Goal: Contribute content: Add original content to the website for others to see

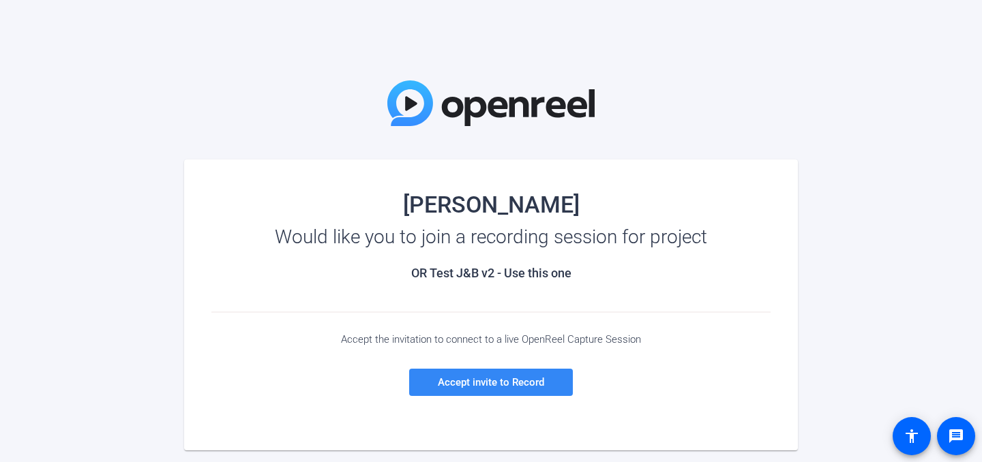
click at [474, 384] on span "Accept invite to Record" at bounding box center [491, 382] width 106 height 12
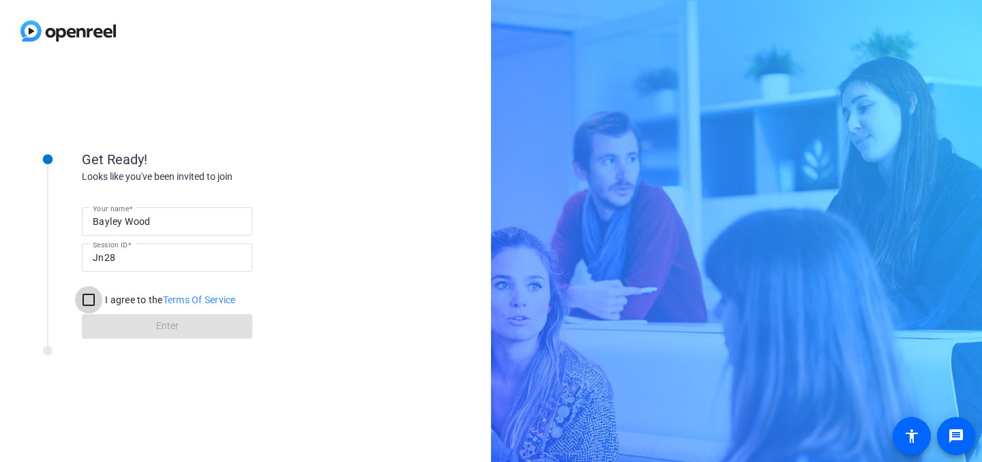
click at [92, 303] on input "I agree to the Terms Of Service" at bounding box center [88, 299] width 27 height 27
checkbox input "true"
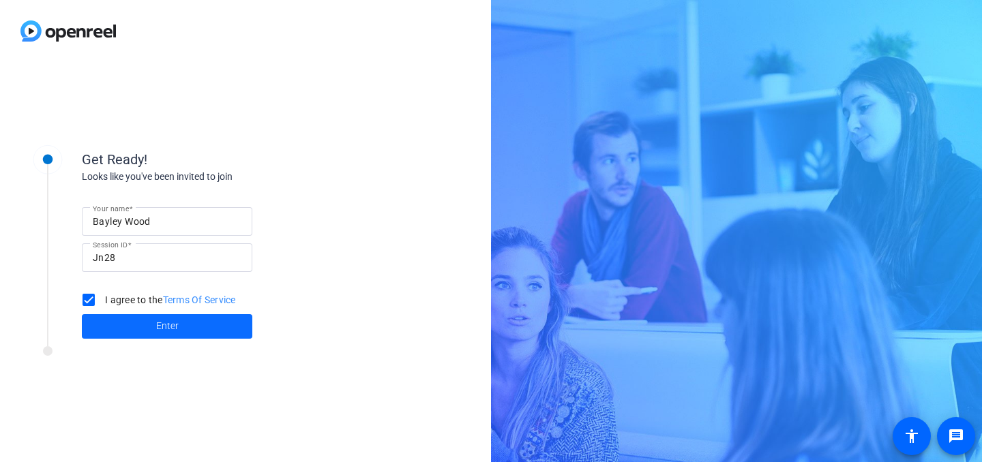
click at [117, 325] on span at bounding box center [167, 326] width 170 height 33
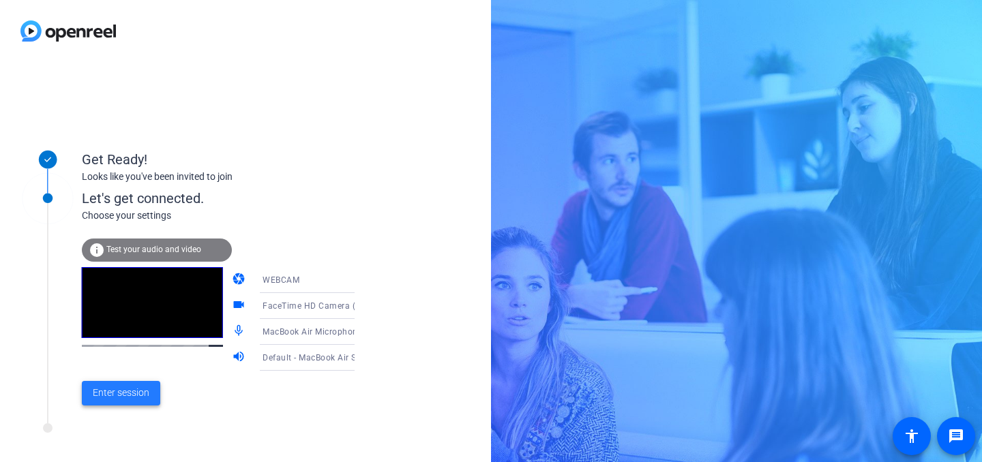
click at [130, 401] on span at bounding box center [121, 393] width 78 height 33
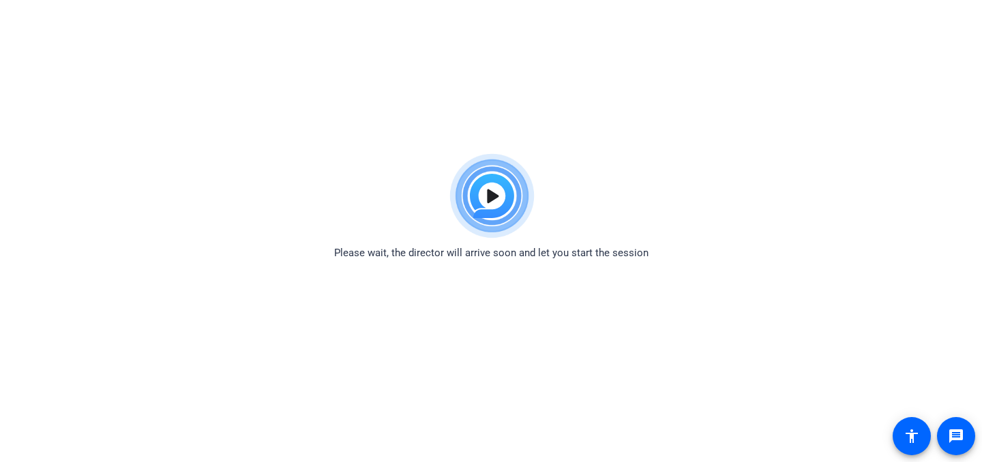
click at [358, 249] on span "Please wait, the director will arrive soon and let you start the session" at bounding box center [491, 253] width 314 height 16
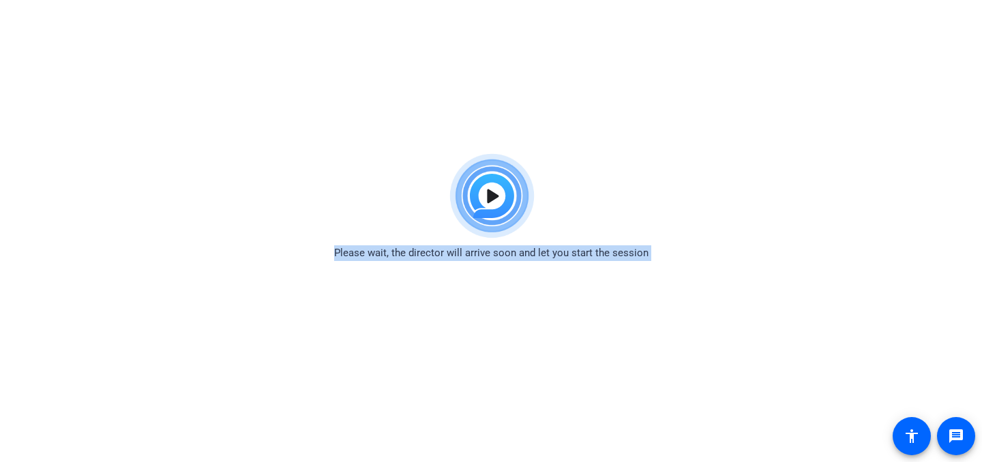
click at [358, 249] on span "Please wait, the director will arrive soon and let you start the session" at bounding box center [491, 253] width 314 height 16
drag, startPoint x: 20, startPoint y: 254, endPoint x: 20, endPoint y: 229, distance: 24.5
click at [20, 251] on div "Please wait, the director will arrive soon and let you start the session" at bounding box center [491, 204] width 982 height 114
click at [20, 229] on div "Please wait, the director will arrive soon and let you start the session" at bounding box center [491, 204] width 982 height 114
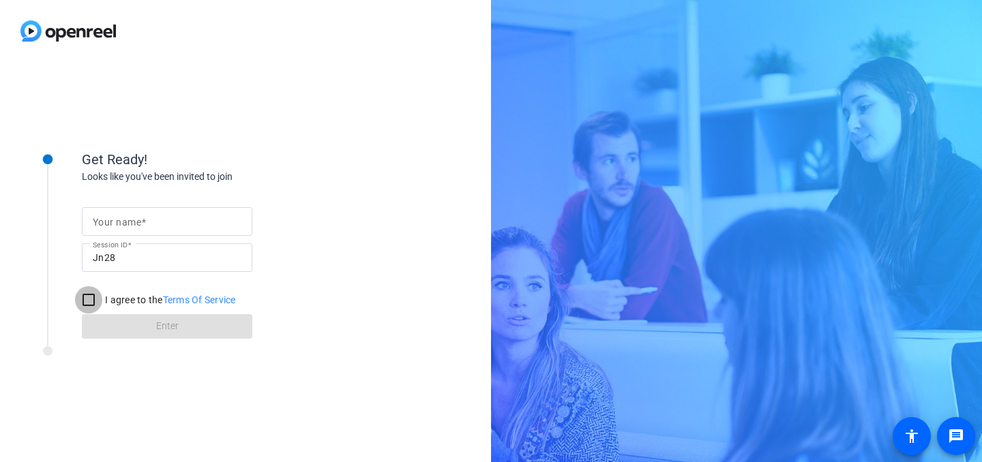
click at [93, 301] on input "I agree to the Terms Of Service" at bounding box center [88, 299] width 27 height 27
checkbox input "true"
click at [123, 229] on input "Your name" at bounding box center [167, 221] width 149 height 16
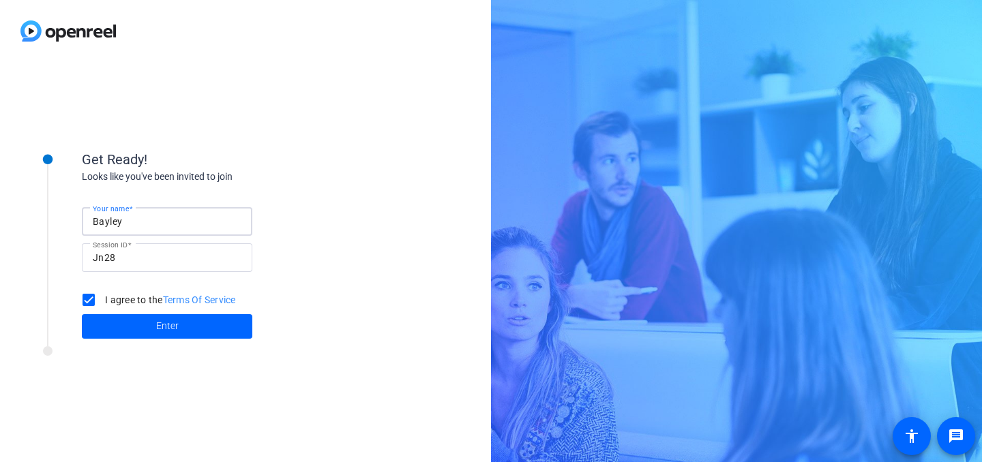
click at [226, 228] on input "Bayley" at bounding box center [167, 221] width 149 height 16
type input "Bayley"
click at [283, 213] on div "Your name Bayley Session ID Jn28 I agree to the Terms Of Service Enter" at bounding box center [218, 261] width 273 height 155
click at [168, 331] on span "Enter" at bounding box center [167, 326] width 22 height 14
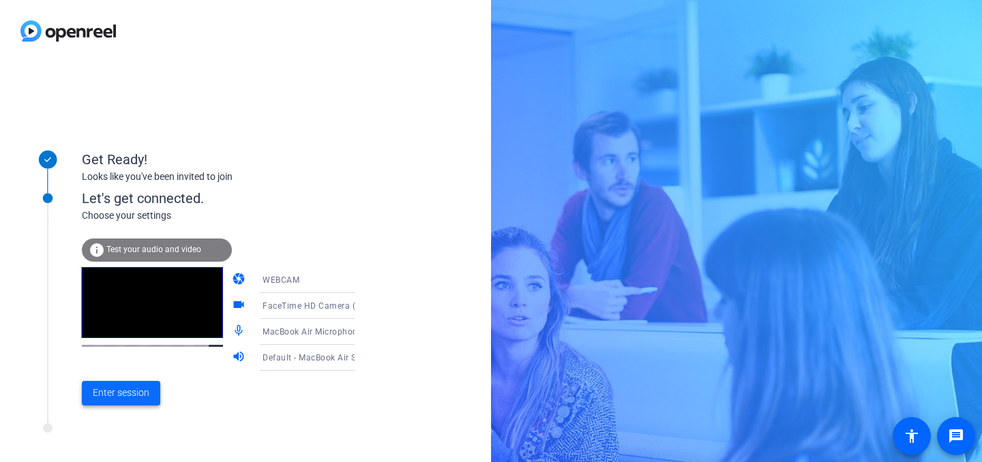
click at [110, 398] on span "Enter session" at bounding box center [121, 393] width 57 height 14
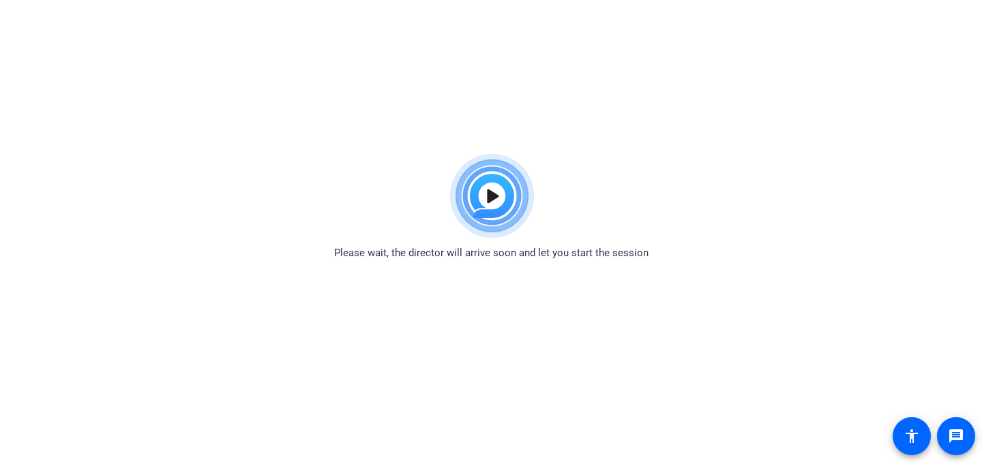
click at [370, 253] on span "Please wait, the director will arrive soon and let you start the session" at bounding box center [491, 253] width 314 height 16
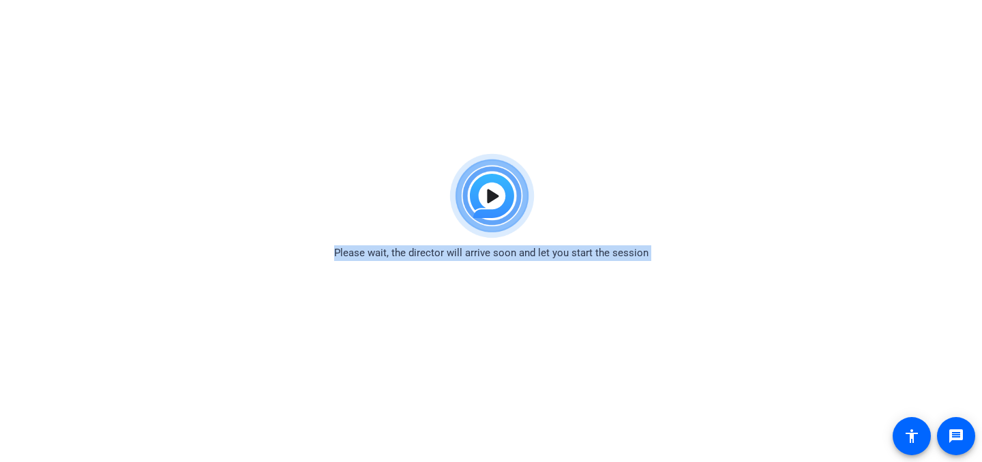
click at [370, 253] on span "Please wait, the director will arrive soon and let you start the session" at bounding box center [491, 253] width 314 height 16
copy body "Please wait, the director will arrive soon and let you start the session messag…"
click at [73, 218] on div "Please wait, the director will arrive soon and let you start the session" at bounding box center [491, 204] width 982 height 114
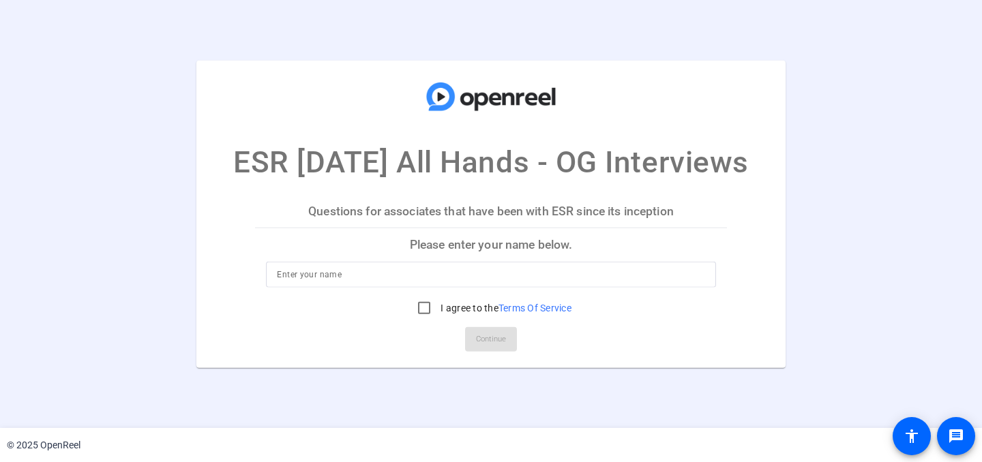
click at [536, 246] on div "Questions for associates that have been with ESR since its inception Please ent…" at bounding box center [490, 281] width 471 height 173
type input "Bayley"
click at [457, 311] on label "I agree to the Terms Of Service" at bounding box center [505, 308] width 134 height 14
click at [438, 311] on input "I agree to the Terms Of Service" at bounding box center [423, 307] width 27 height 27
checkbox input "true"
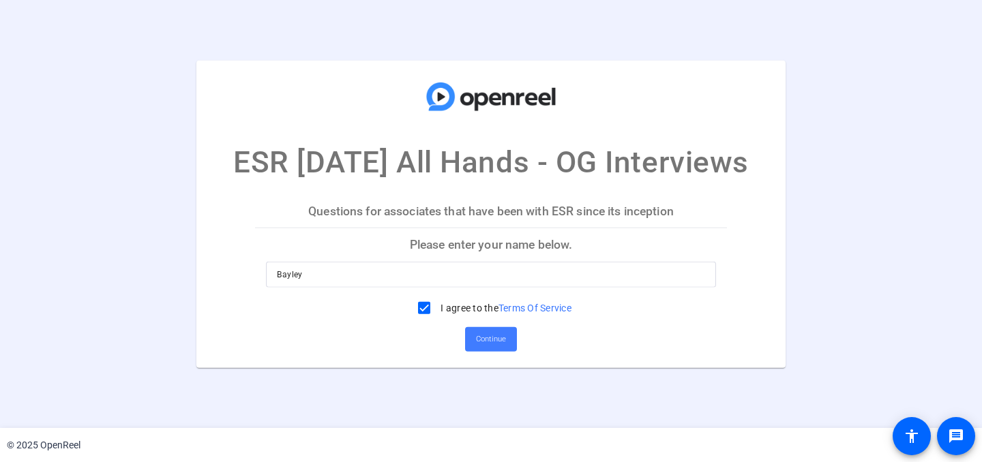
click at [474, 338] on span at bounding box center [491, 338] width 52 height 33
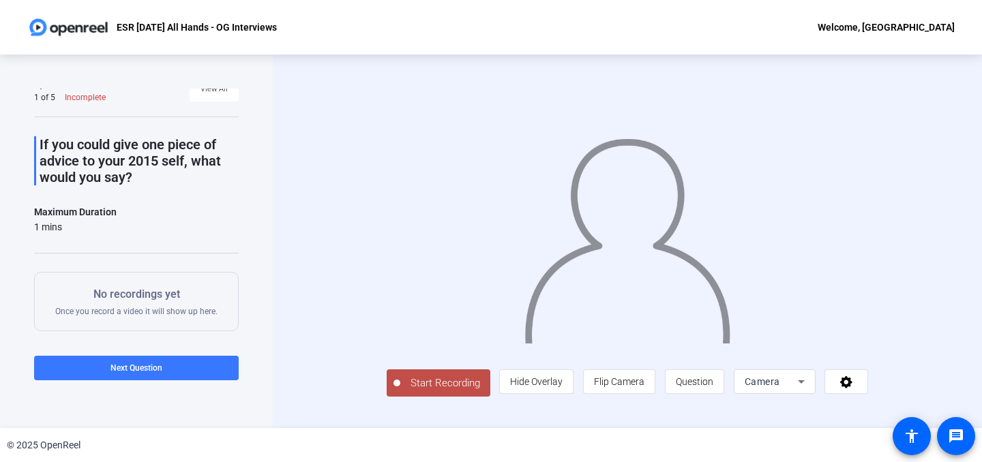
scroll to position [15, 0]
click at [809, 390] on icon at bounding box center [801, 382] width 16 height 16
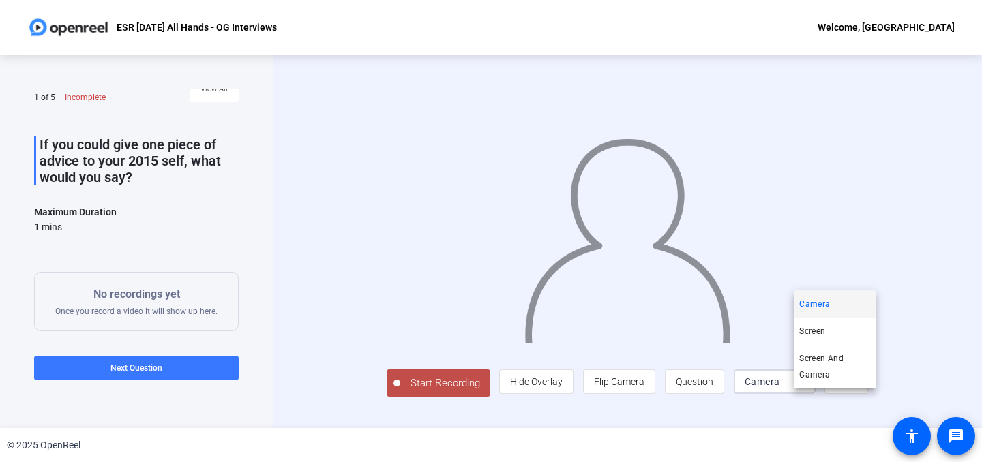
click at [897, 402] on div at bounding box center [491, 231] width 982 height 462
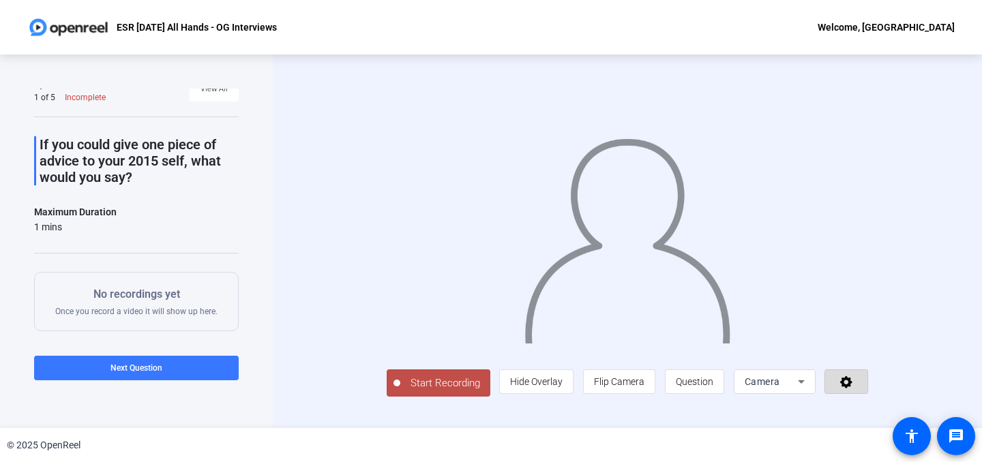
click at [854, 389] on icon at bounding box center [846, 382] width 16 height 14
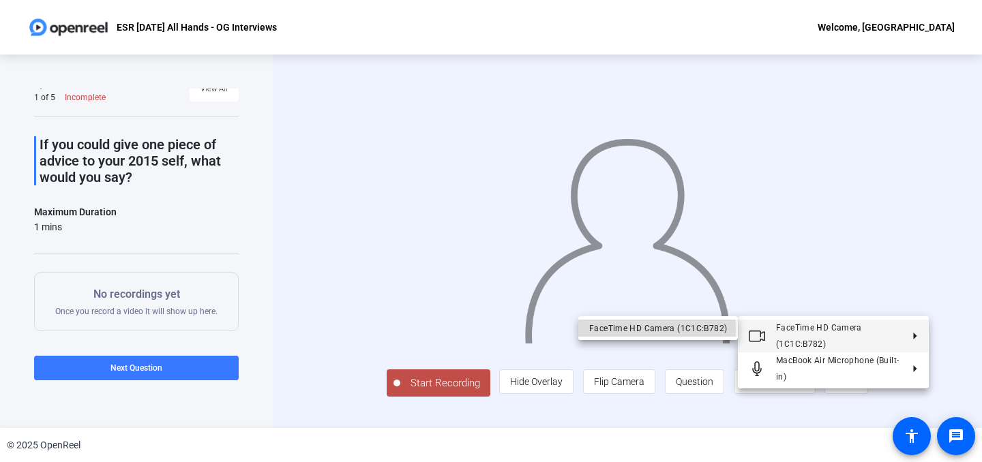
click at [609, 329] on div "FaceTime HD Camera (1C1C:B782)" at bounding box center [658, 328] width 138 height 16
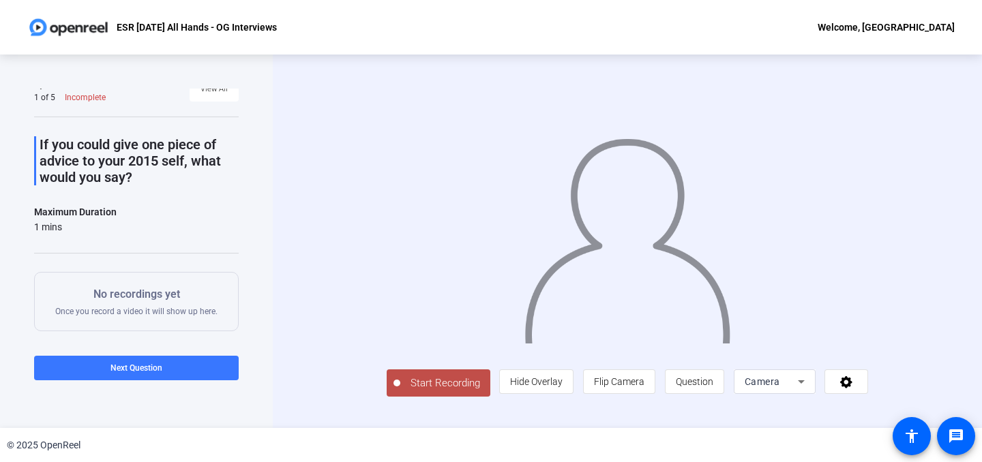
click at [400, 391] on span "Start Recording" at bounding box center [445, 384] width 90 height 16
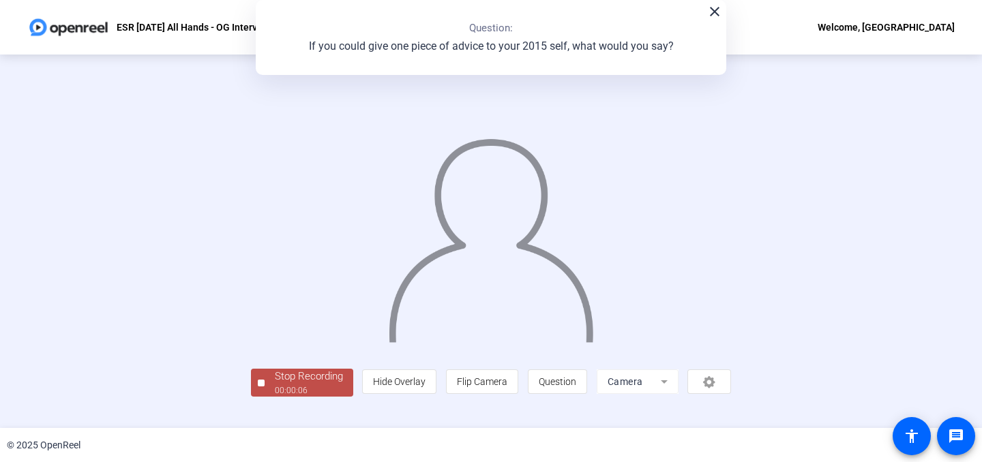
scroll to position [59, 0]
click at [275, 384] on div "Stop Recording" at bounding box center [309, 377] width 68 height 16
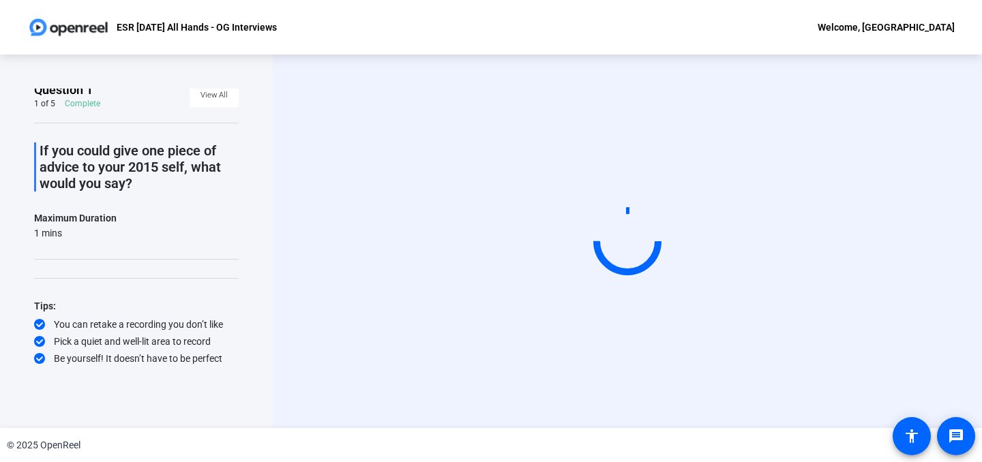
scroll to position [0, 0]
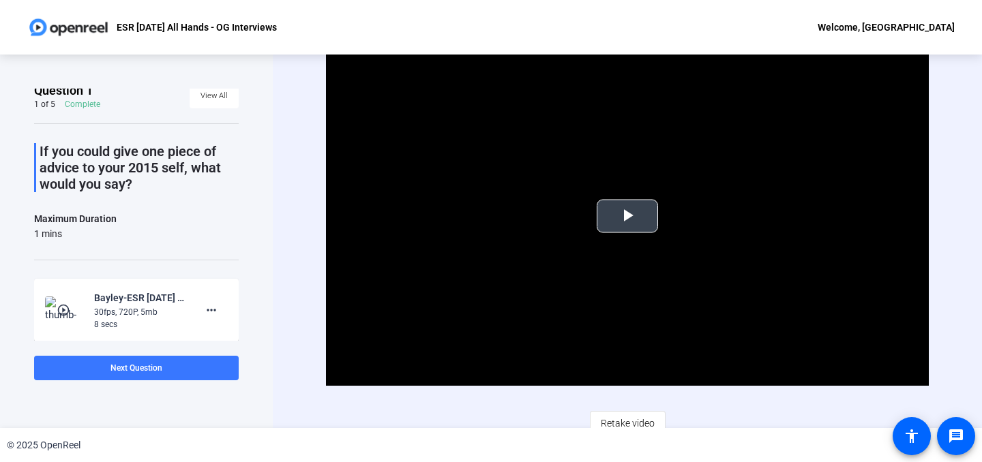
click at [627, 216] on span "Video Player" at bounding box center [627, 216] width 0 height 0
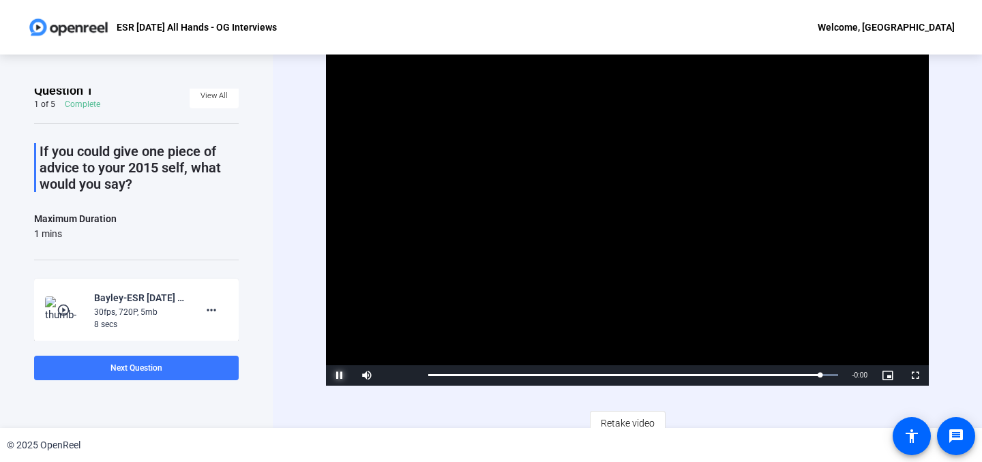
click at [334, 376] on span "Video Player" at bounding box center [339, 376] width 27 height 0
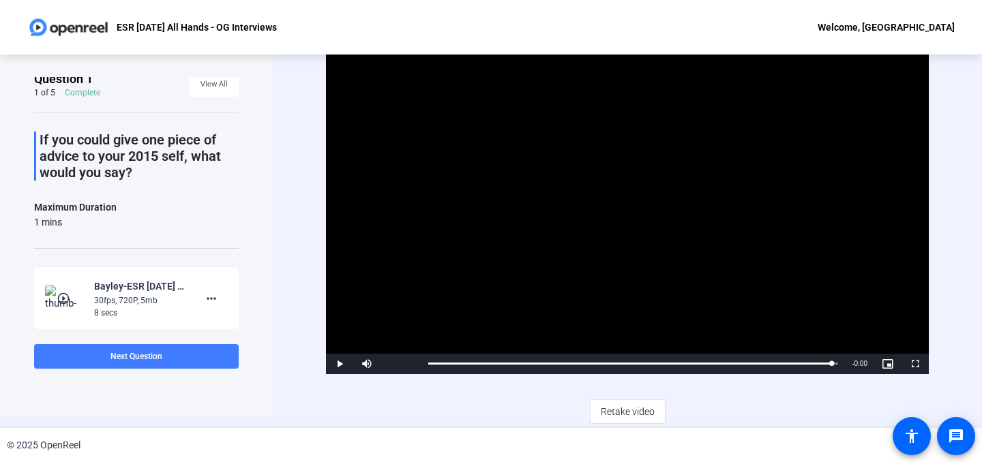
click at [201, 358] on span at bounding box center [136, 356] width 204 height 33
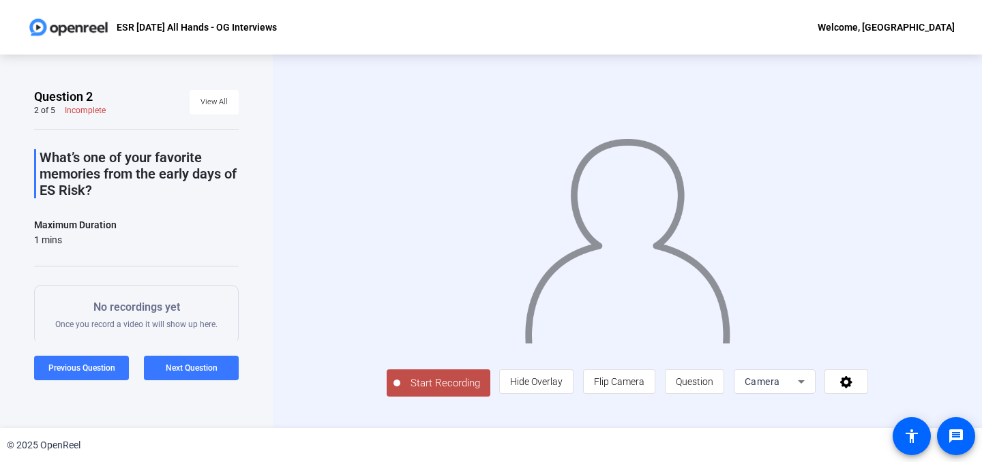
scroll to position [15, 0]
click at [644, 391] on span "Flip Camera" at bounding box center [619, 382] width 50 height 26
click at [644, 387] on span "Flip Camera" at bounding box center [619, 381] width 50 height 11
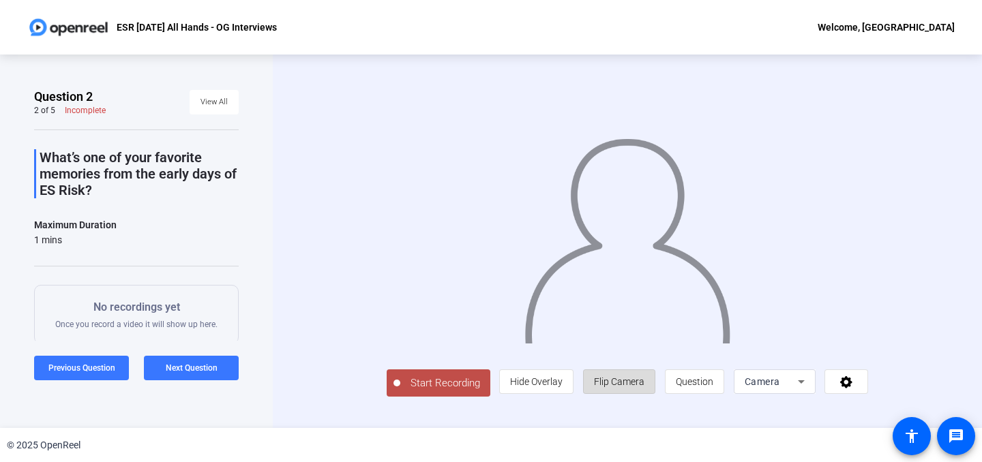
click at [644, 394] on span "Flip Camera" at bounding box center [619, 382] width 50 height 26
click at [644, 387] on span "Flip Camera" at bounding box center [619, 381] width 50 height 11
